Goal: Find specific page/section: Find specific page/section

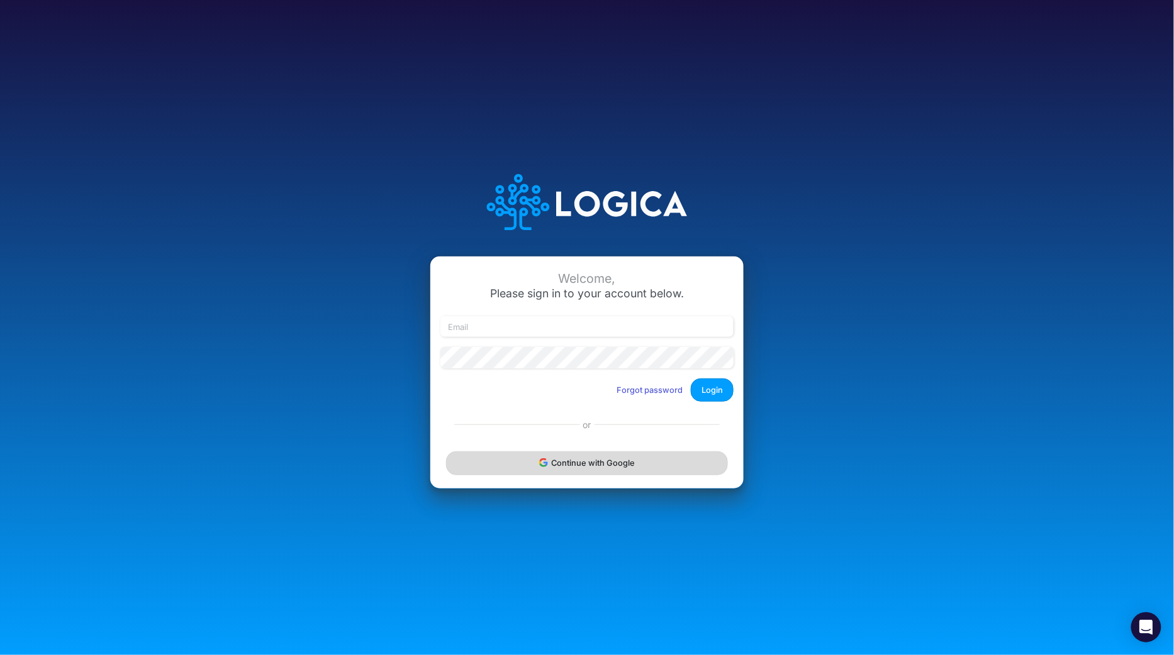
click at [530, 472] on button "Continue with Google" at bounding box center [587, 463] width 282 height 23
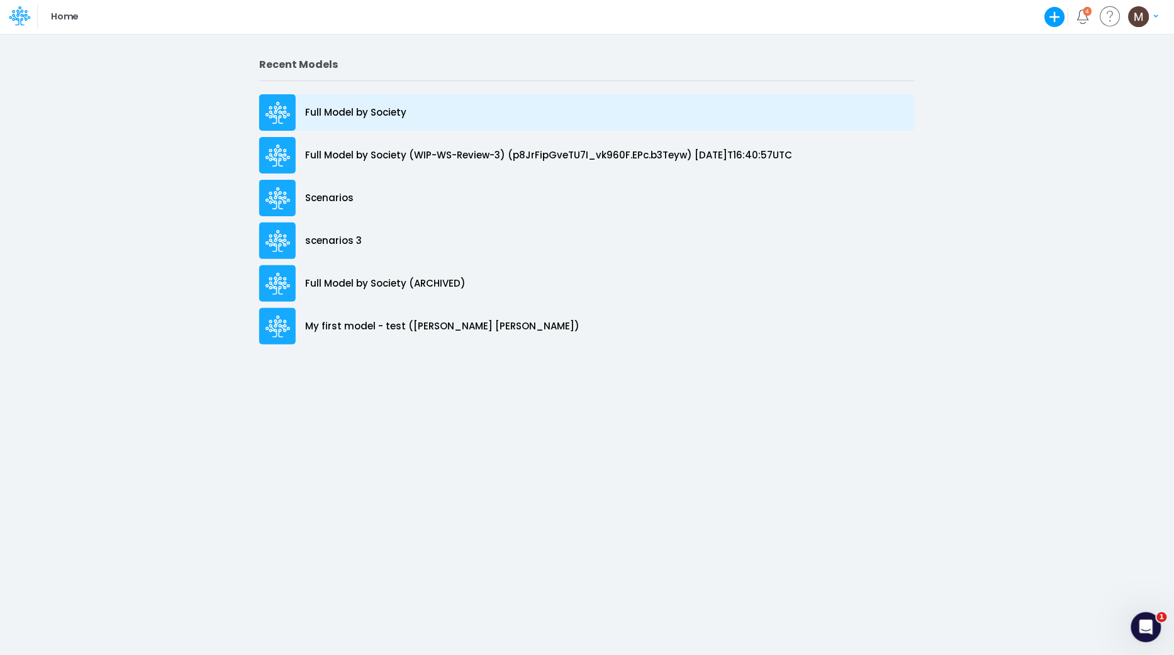
click at [381, 111] on p "Full Model by Society" at bounding box center [355, 113] width 101 height 14
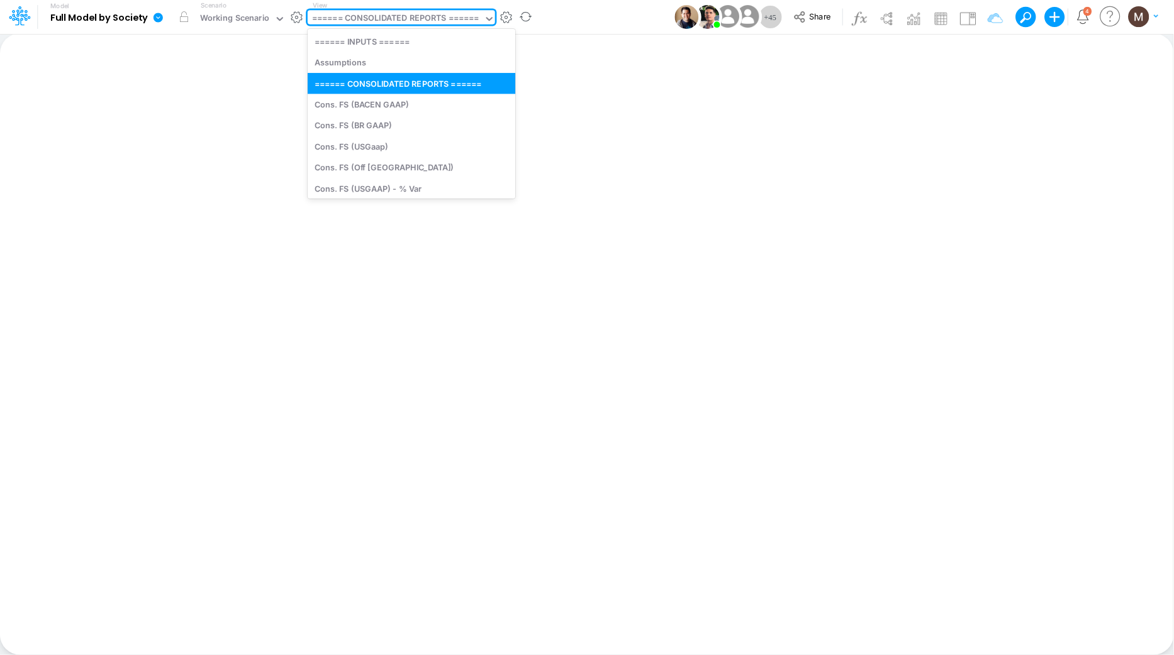
click at [418, 13] on div "====== CONSOLIDATED REPORTS ======" at bounding box center [395, 19] width 167 height 14
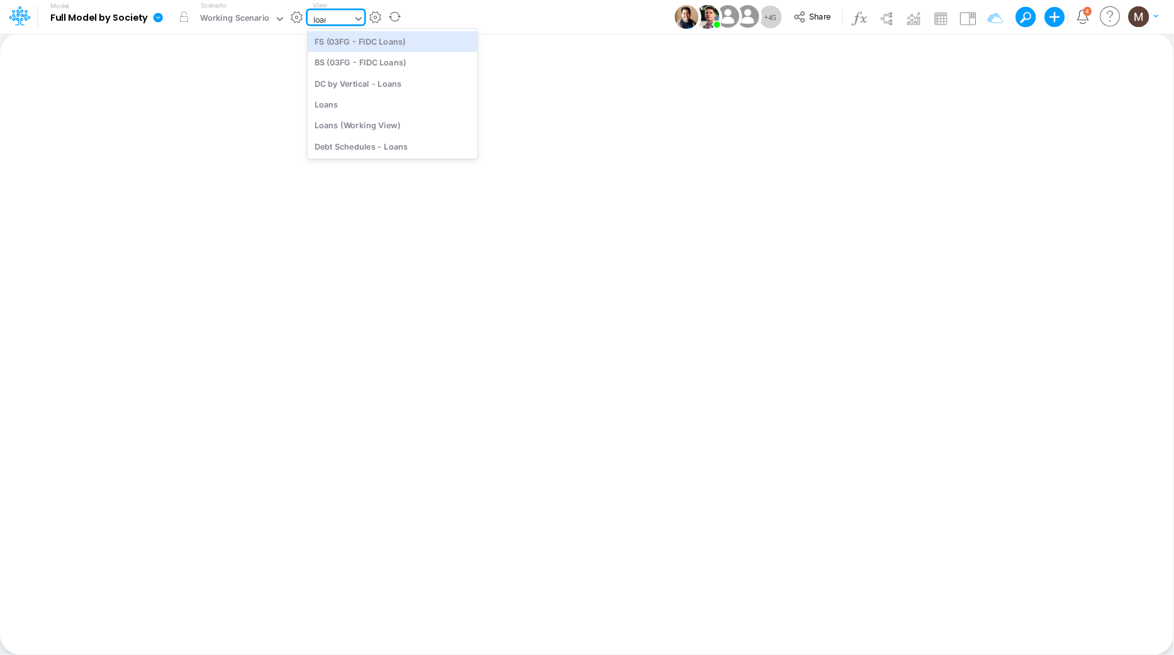
type input "loans"
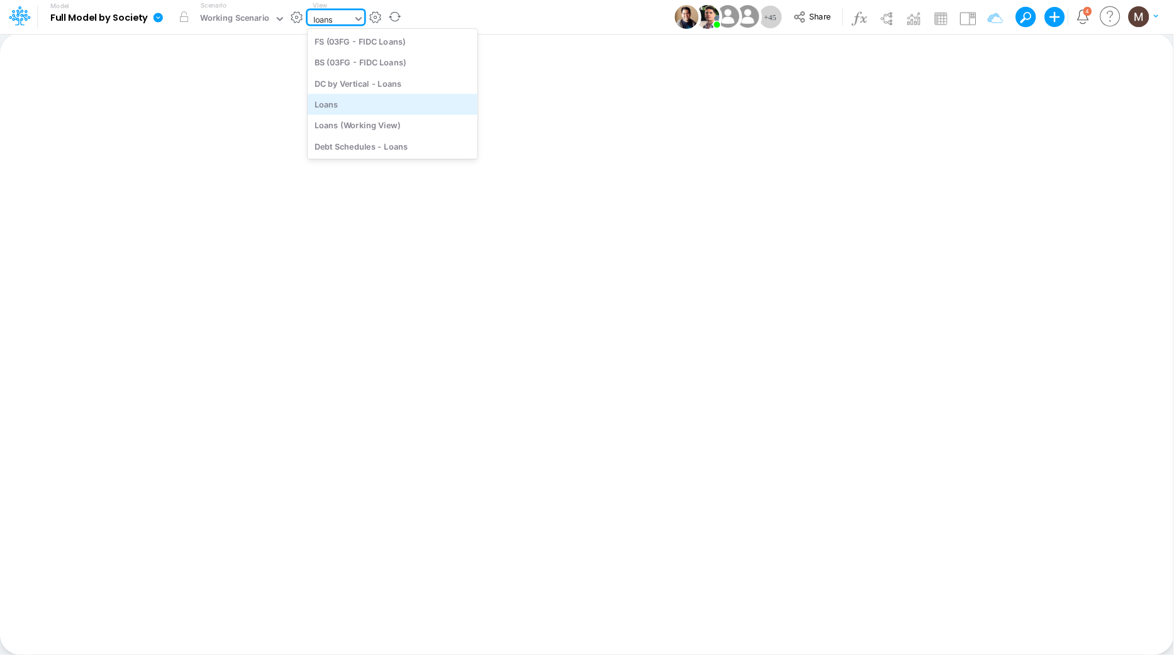
click at [383, 103] on div "Loans" at bounding box center [393, 104] width 170 height 21
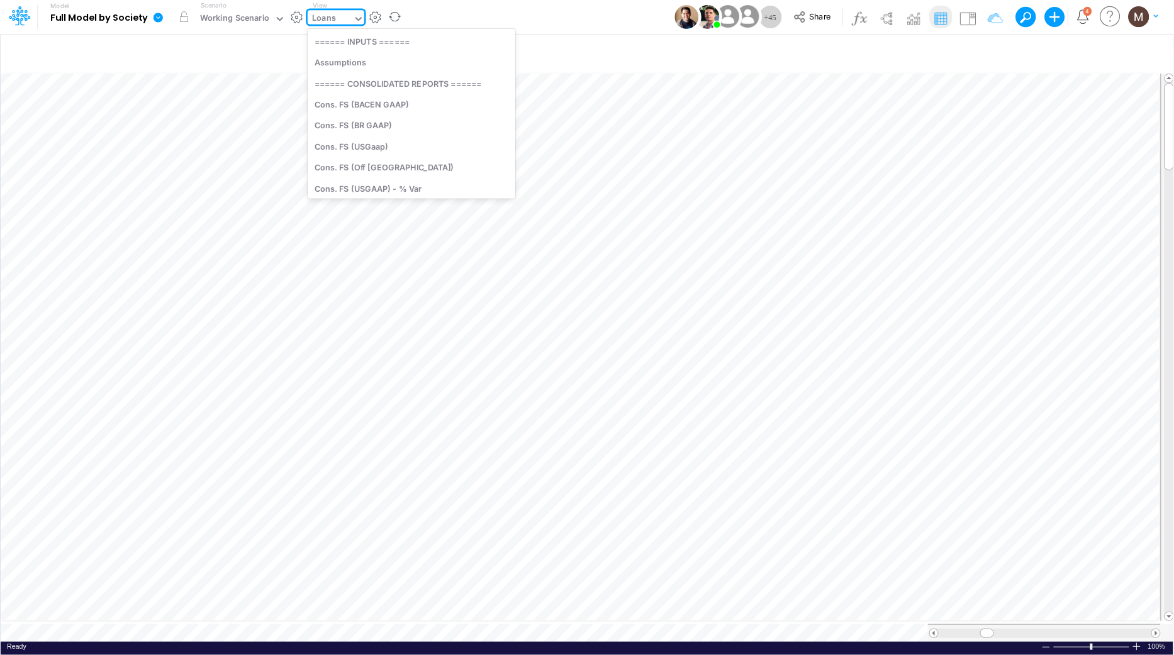
click at [349, 18] on div "Loans" at bounding box center [330, 19] width 45 height 19
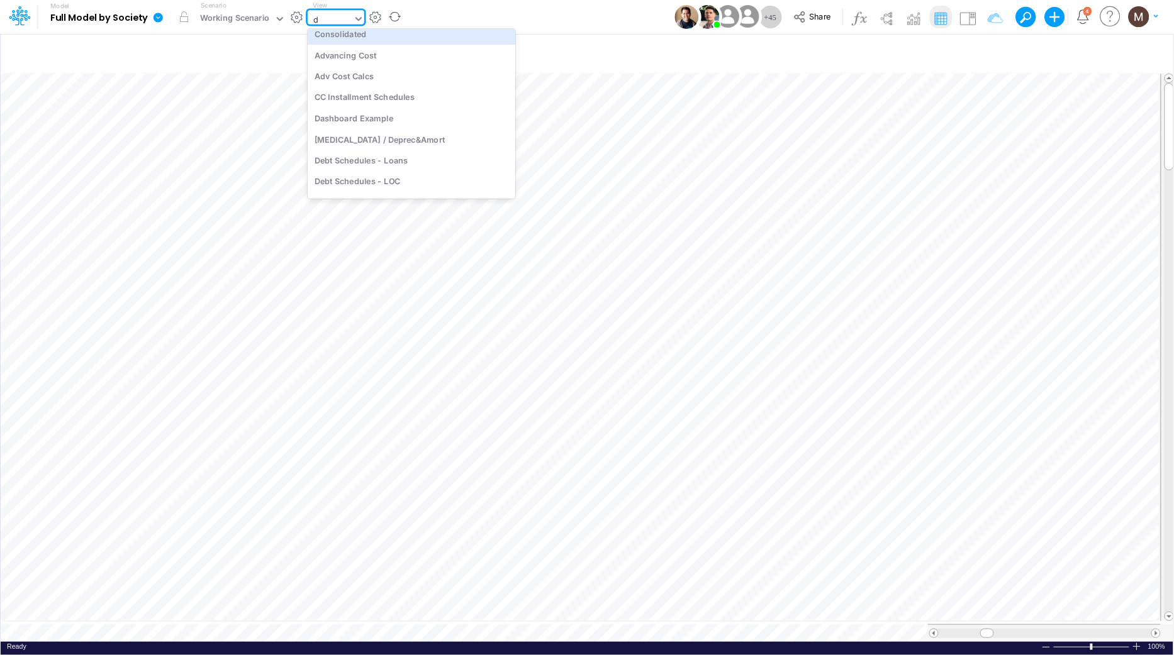
type input "dc"
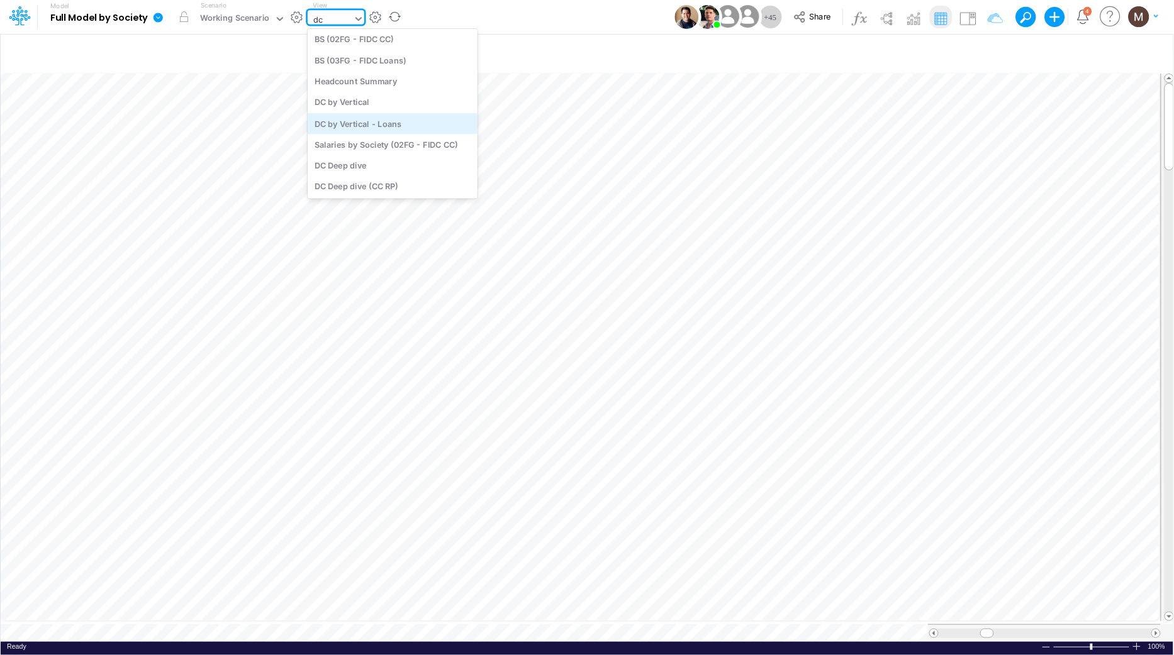
click at [356, 126] on div "DC by Vertical - Loans" at bounding box center [393, 123] width 170 height 21
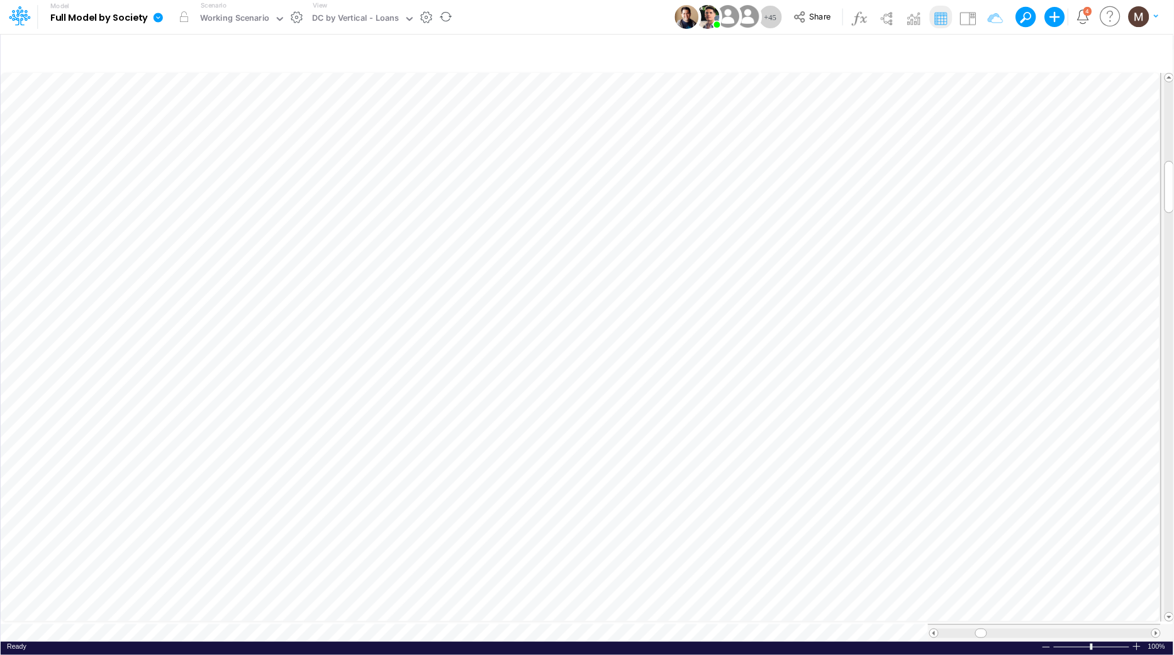
scroll to position [0, 1]
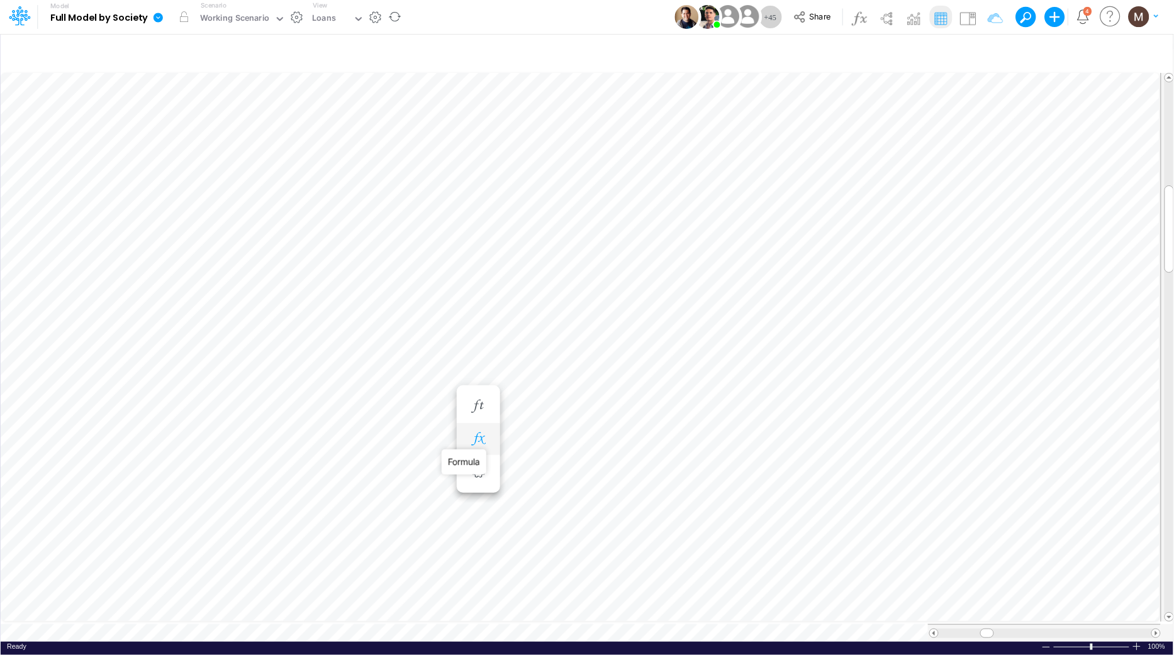
click at [477, 434] on icon "button" at bounding box center [478, 439] width 19 height 13
click at [484, 425] on icon "button" at bounding box center [478, 426] width 19 height 13
